Goal: Information Seeking & Learning: Check status

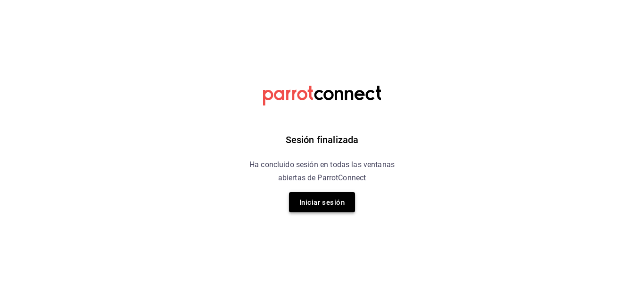
click at [321, 194] on button "Iniciar sesión" at bounding box center [322, 202] width 66 height 20
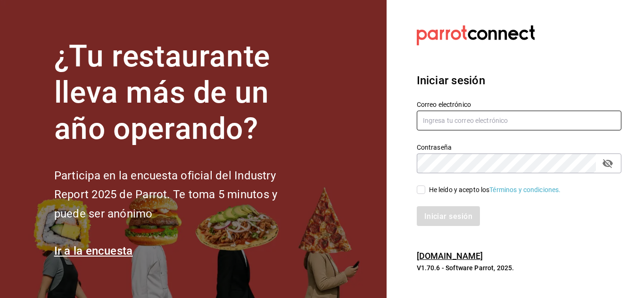
type input "ANIMAL.STREGIS@GRUPOCOSTENO.COM"
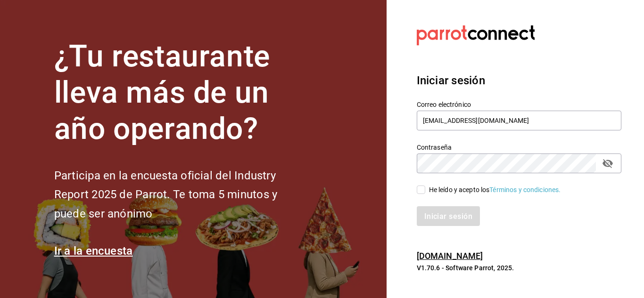
click at [421, 190] on input "He leído y acepto los Términos y condiciones." at bounding box center [420, 190] width 8 height 8
checkbox input "true"
click at [439, 214] on font "Iniciar sesión" at bounding box center [449, 216] width 48 height 9
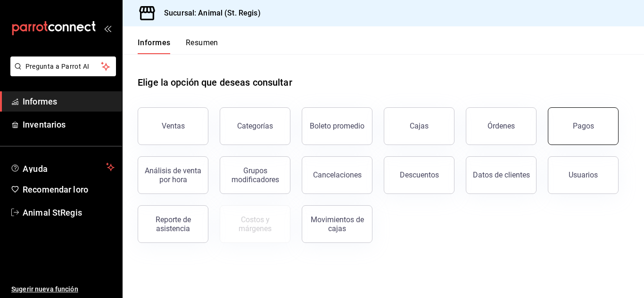
click at [605, 135] on button "Pagos" at bounding box center [582, 126] width 71 height 38
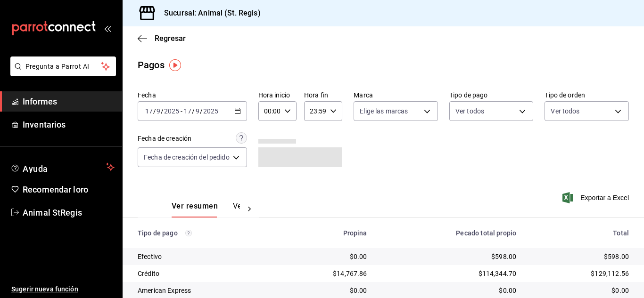
click at [277, 112] on input "00:00" at bounding box center [269, 111] width 22 height 19
click at [273, 192] on button "07" at bounding box center [268, 199] width 15 height 19
type input "07:00"
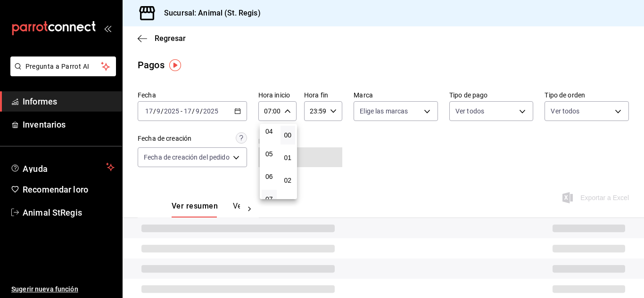
click at [382, 167] on div at bounding box center [322, 149] width 644 height 298
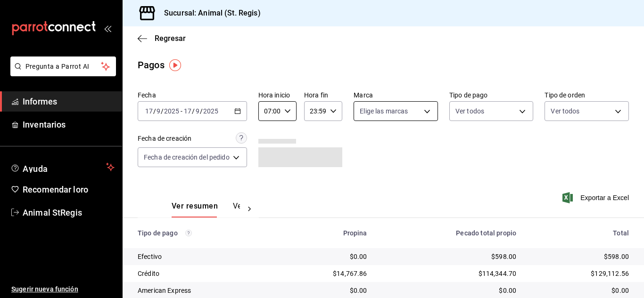
click at [385, 112] on body "Pregunta a Parrot AI Informes Inventarios Ayuda Recomendar loro Animal StRegis …" at bounding box center [322, 149] width 644 height 298
click at [364, 149] on input "checkbox" at bounding box center [363, 148] width 8 height 8
checkbox input "true"
type input "3f39fcdc-c8c4-4fff-883a-47b345d9391c"
checkbox input "true"
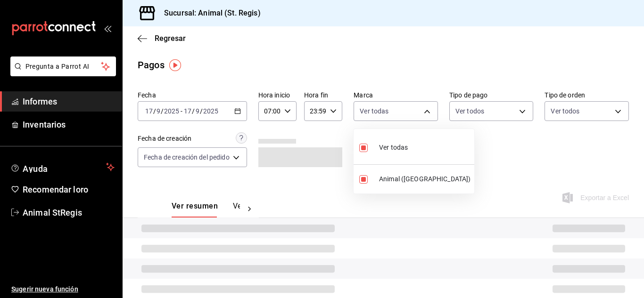
click at [530, 159] on div at bounding box center [322, 149] width 644 height 298
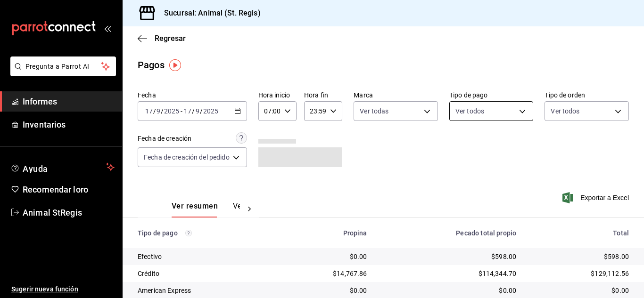
click at [488, 111] on body "Pregunta a Parrot AI Informes Inventarios Ayuda Recomendar loro Animal StRegis …" at bounding box center [322, 149] width 644 height 298
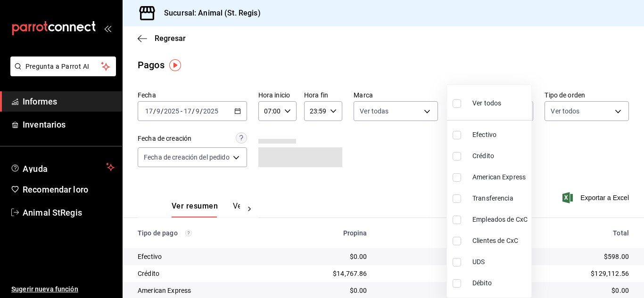
click at [456, 104] on input "checkbox" at bounding box center [456, 103] width 8 height 8
checkbox input "true"
type input "5a0f3365-d715-4940-adc4-656debb7822a,fc07b02b-84a7-4dba-9bff-98bba82b1290,ff2b0…"
checkbox input "true"
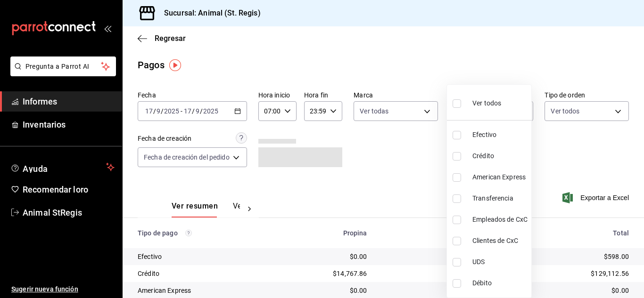
checkbox input "true"
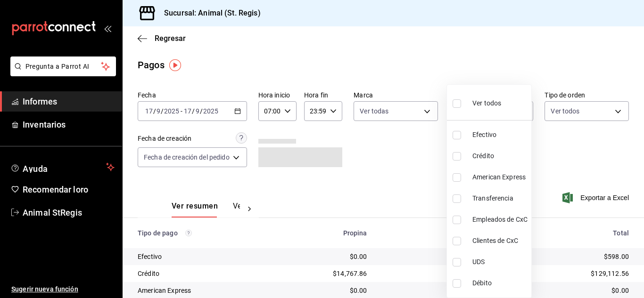
checkbox input "true"
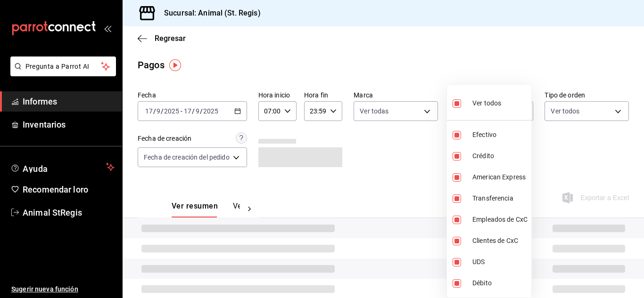
click at [400, 69] on div at bounding box center [322, 149] width 644 height 298
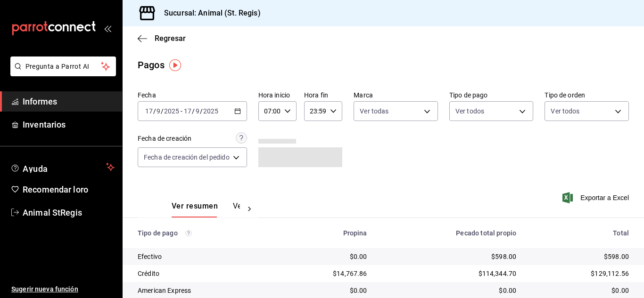
click at [400, 68] on div "Ver todos Efectivo Crédito American Express Transferencia Empleados de CxC Clie…" at bounding box center [322, 149] width 644 height 298
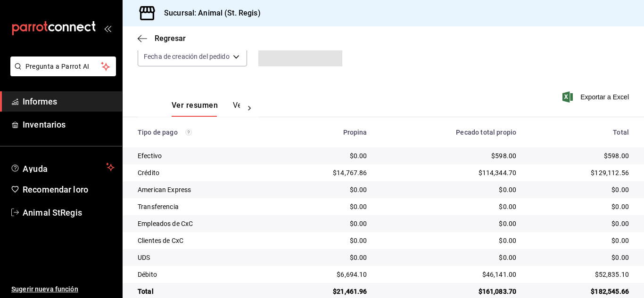
scroll to position [118, 0]
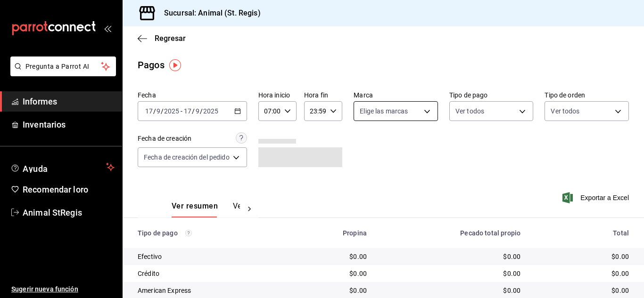
click at [376, 112] on body "Pregunta a Parrot AI Informes Inventarios Ayuda Recomendar loro Animal StRegis …" at bounding box center [322, 149] width 644 height 298
click at [363, 148] on input "checkbox" at bounding box center [363, 148] width 8 height 8
checkbox input "true"
type input "3f39fcdc-c8c4-4fff-883a-47b345d9391c"
checkbox input "true"
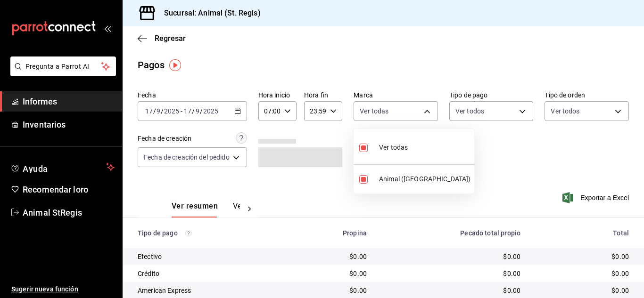
click at [358, 76] on div at bounding box center [322, 149] width 644 height 298
click at [473, 110] on body "Pregunta a Parrot AI Informes Inventarios Ayuda Recomendar loro Animal StRegis …" at bounding box center [322, 149] width 644 height 298
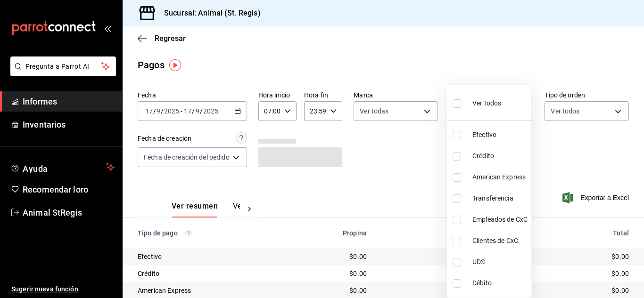
click at [466, 116] on li "Ver todos" at bounding box center [489, 103] width 84 height 28
type input "5a0f3365-d715-4940-adc4-656debb7822a,fc07b02b-84a7-4dba-9bff-98bba82b1290,ff2b0…"
checkbox input "true"
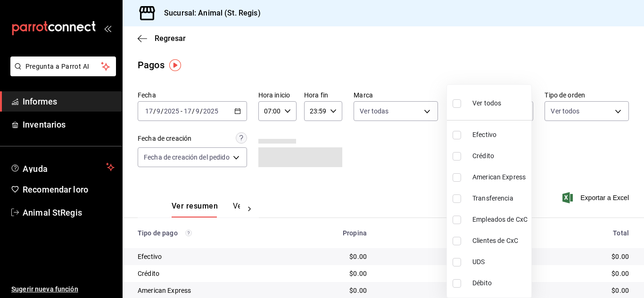
checkbox input "true"
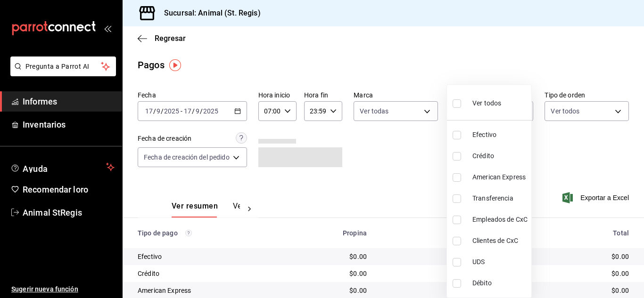
checkbox input "true"
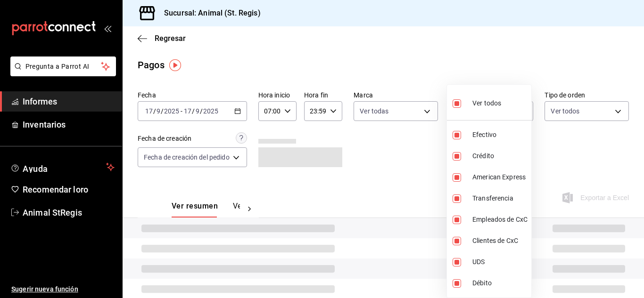
click at [440, 65] on div at bounding box center [322, 149] width 644 height 298
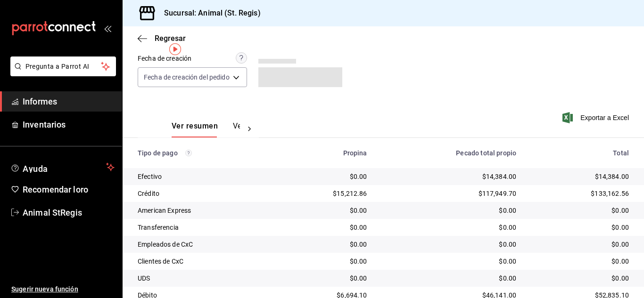
scroll to position [118, 0]
